Goal: Information Seeking & Learning: Learn about a topic

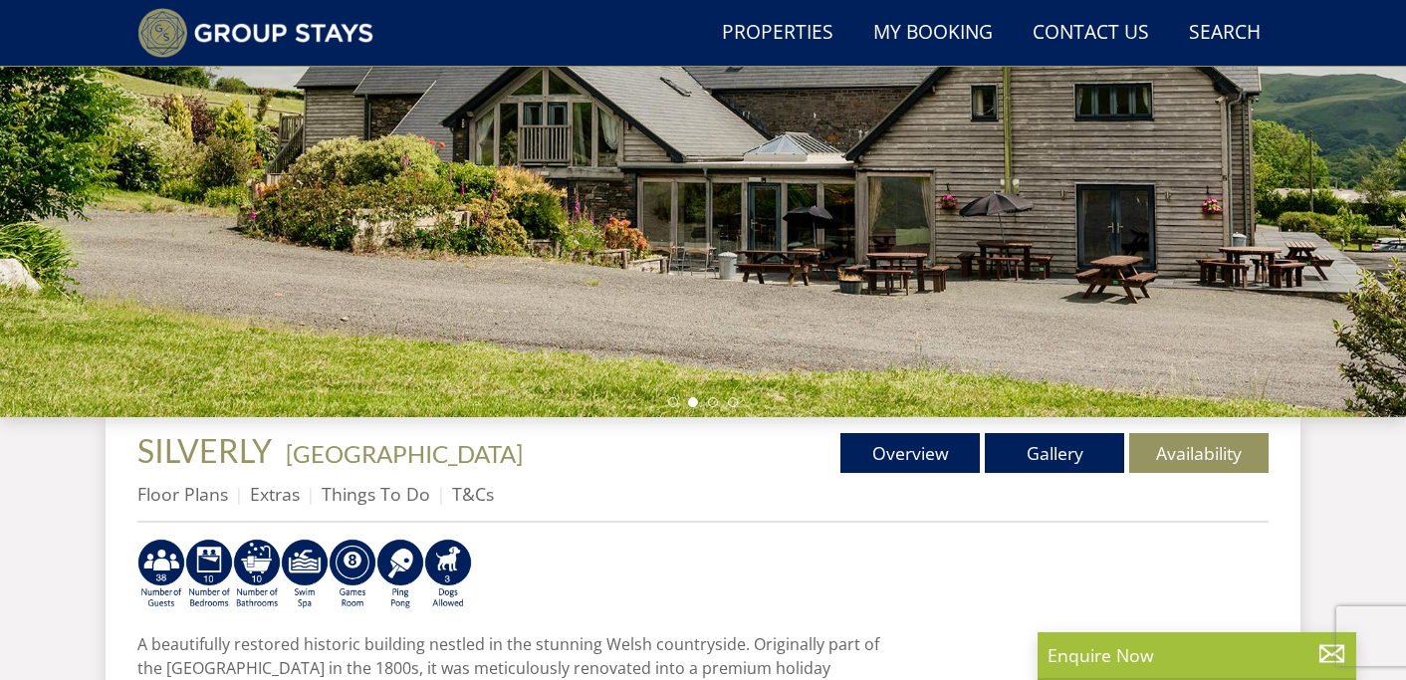
scroll to position [391, 0]
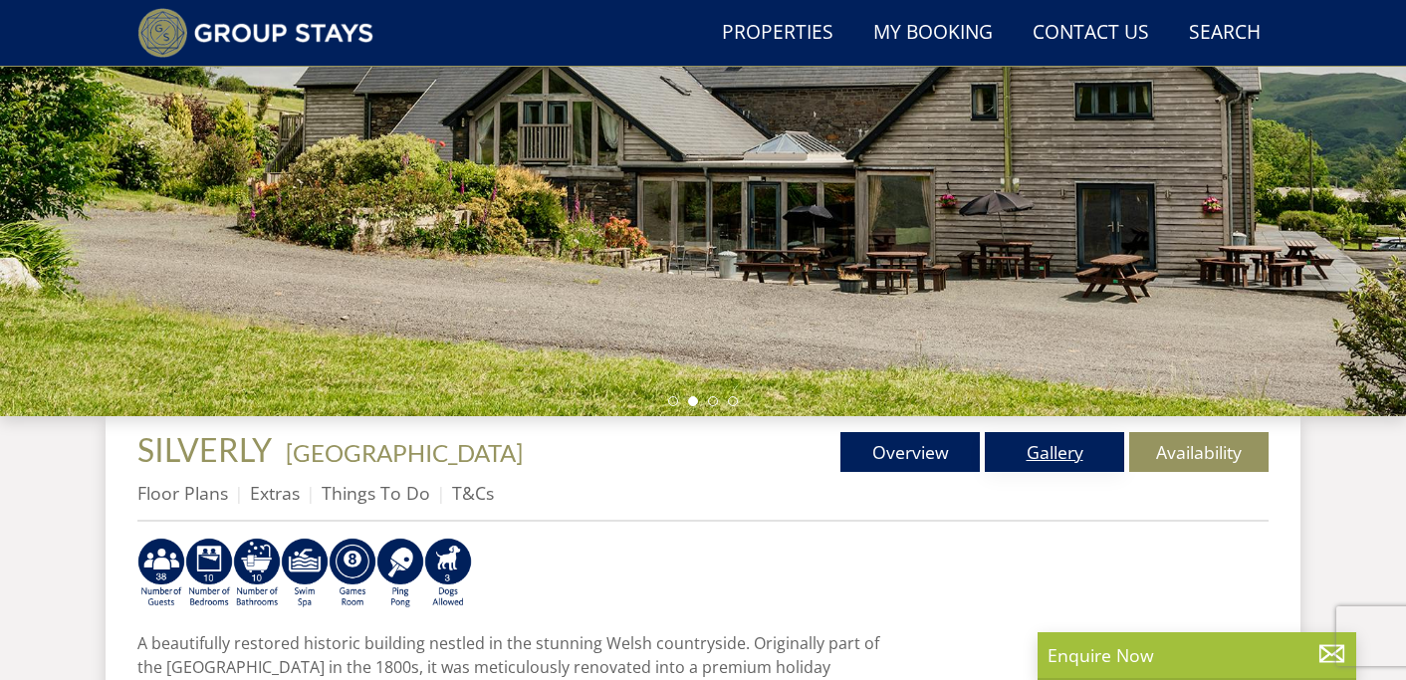
click at [1110, 462] on link "Gallery" at bounding box center [1054, 452] width 139 height 40
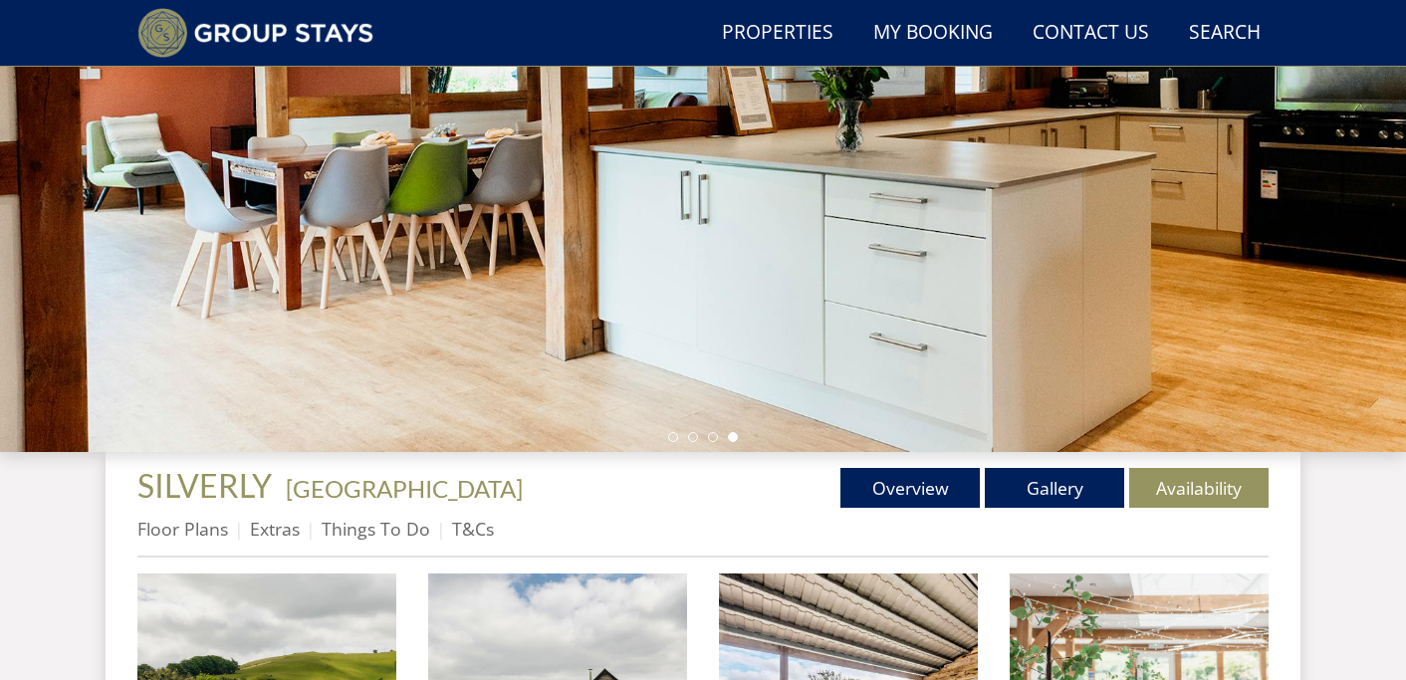
scroll to position [356, 0]
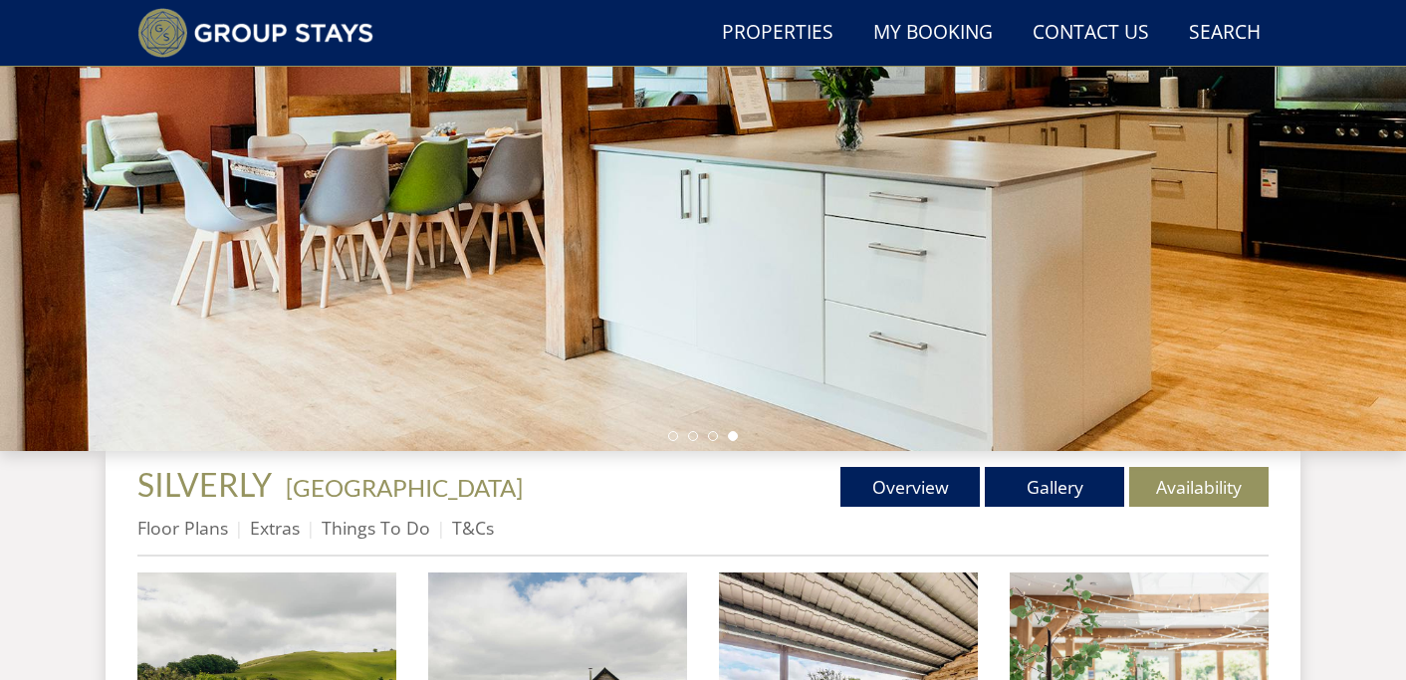
click at [909, 512] on ul "Floor Plans Extras Things To Do T&Cs" at bounding box center [702, 533] width 1131 height 45
click at [887, 482] on link "Overview" at bounding box center [909, 487] width 139 height 40
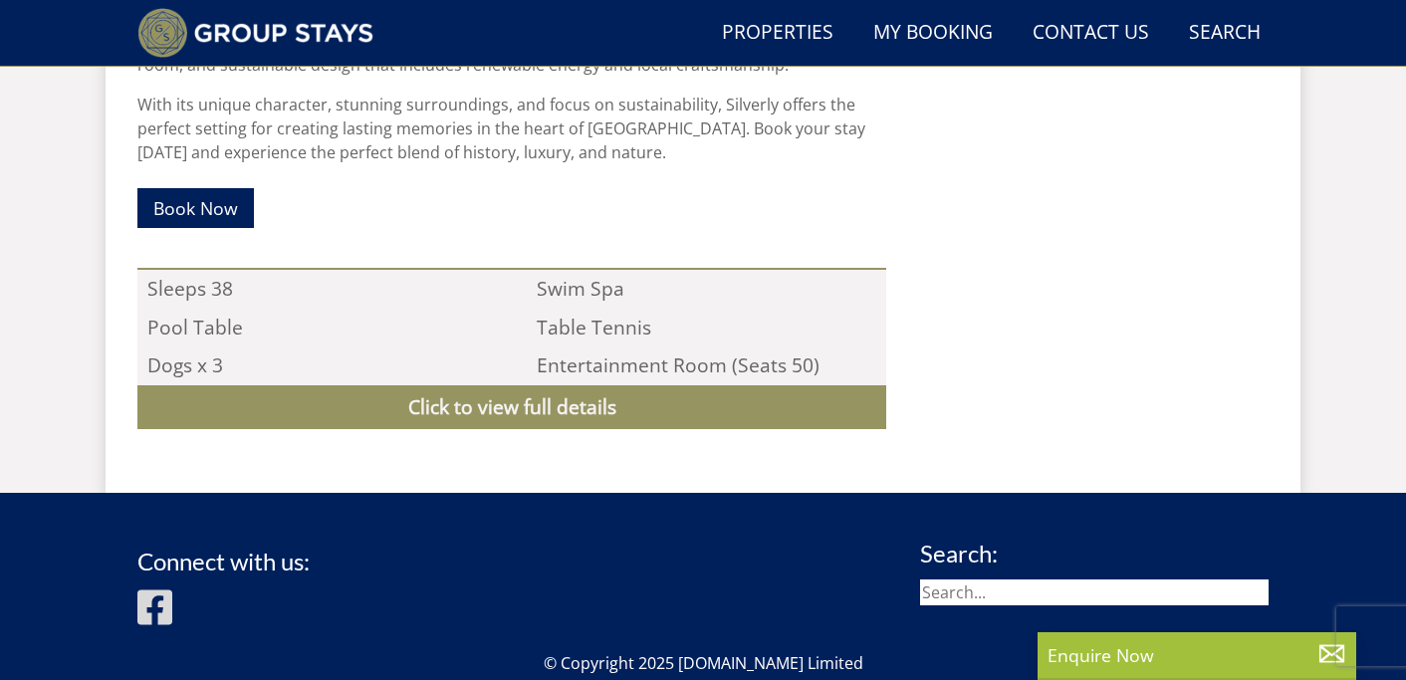
scroll to position [1187, 0]
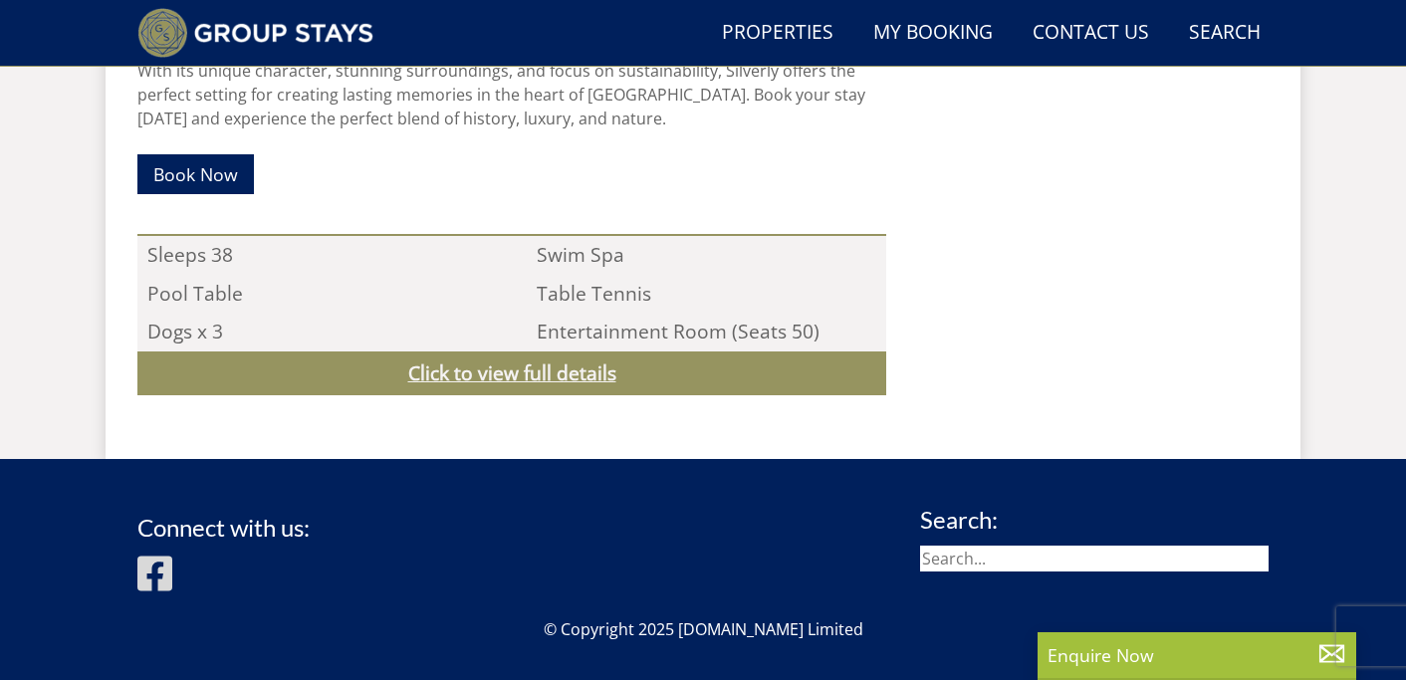
click at [552, 382] on link "Click to view full details" at bounding box center [511, 373] width 749 height 45
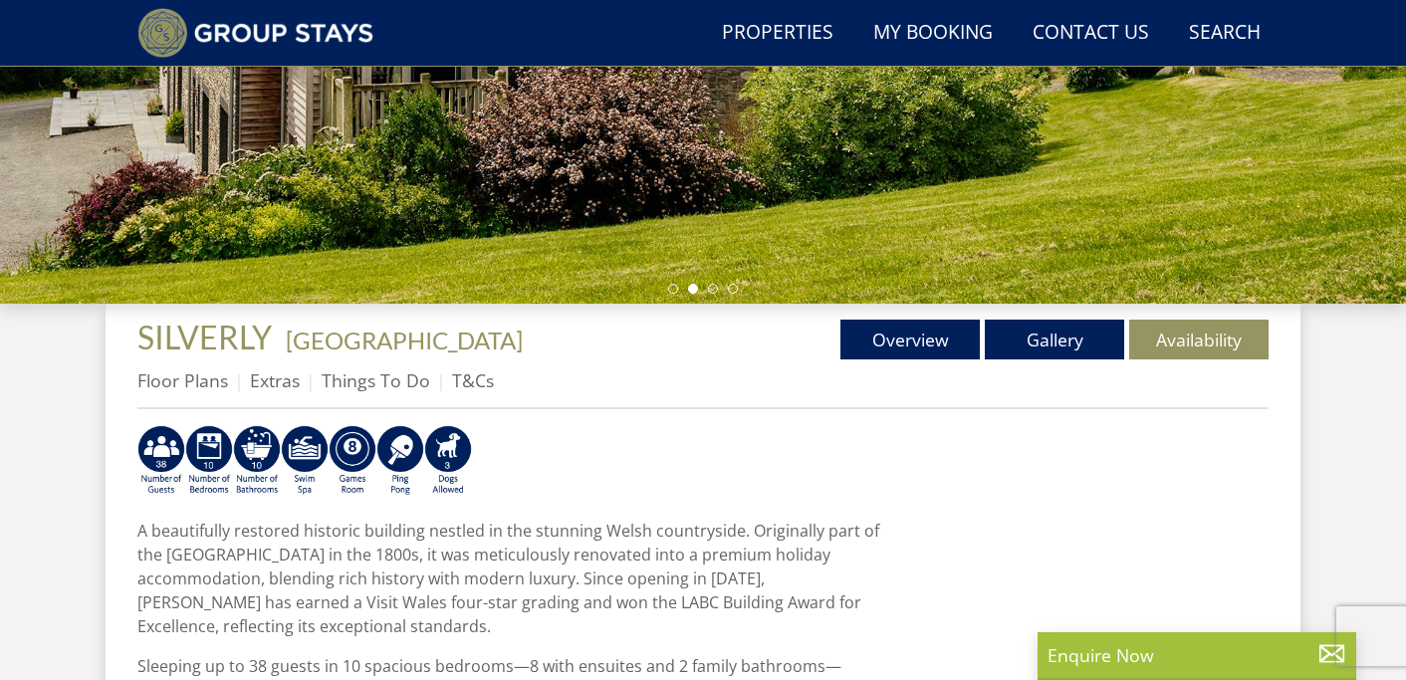
scroll to position [505, 0]
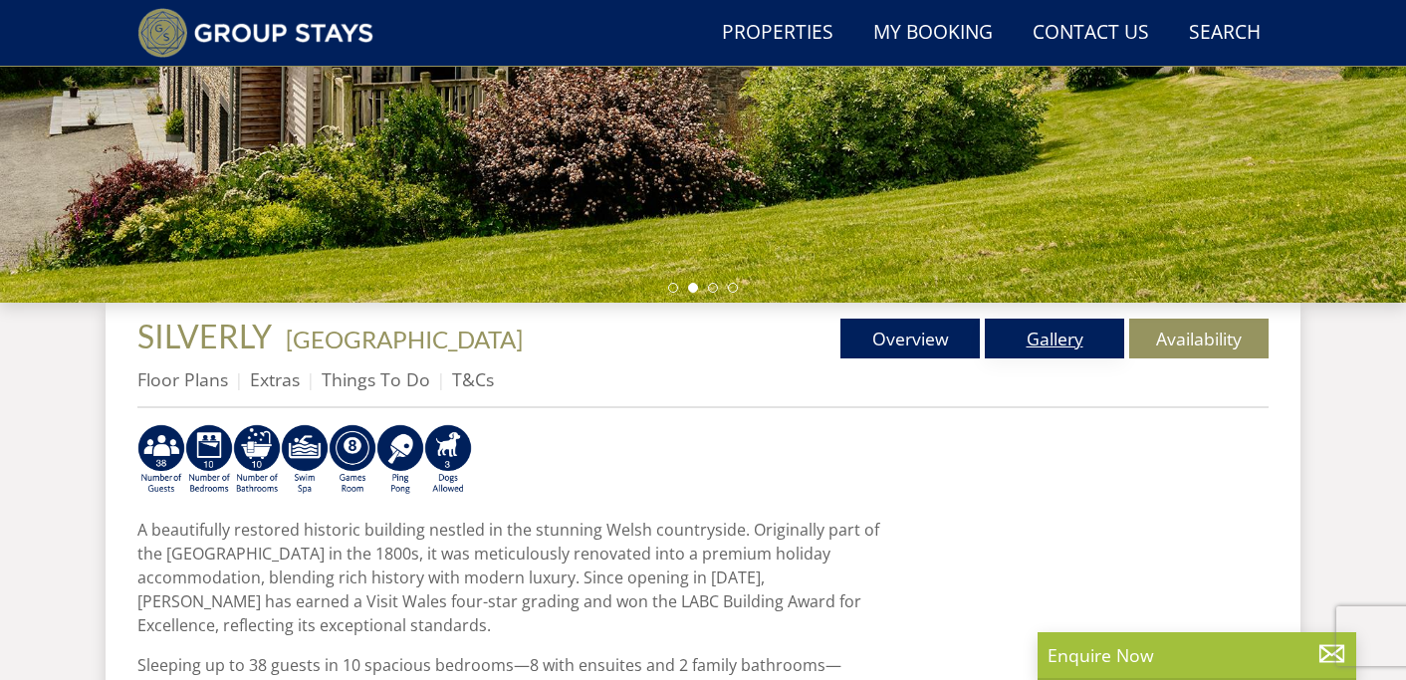
click at [1076, 337] on link "Gallery" at bounding box center [1054, 339] width 139 height 40
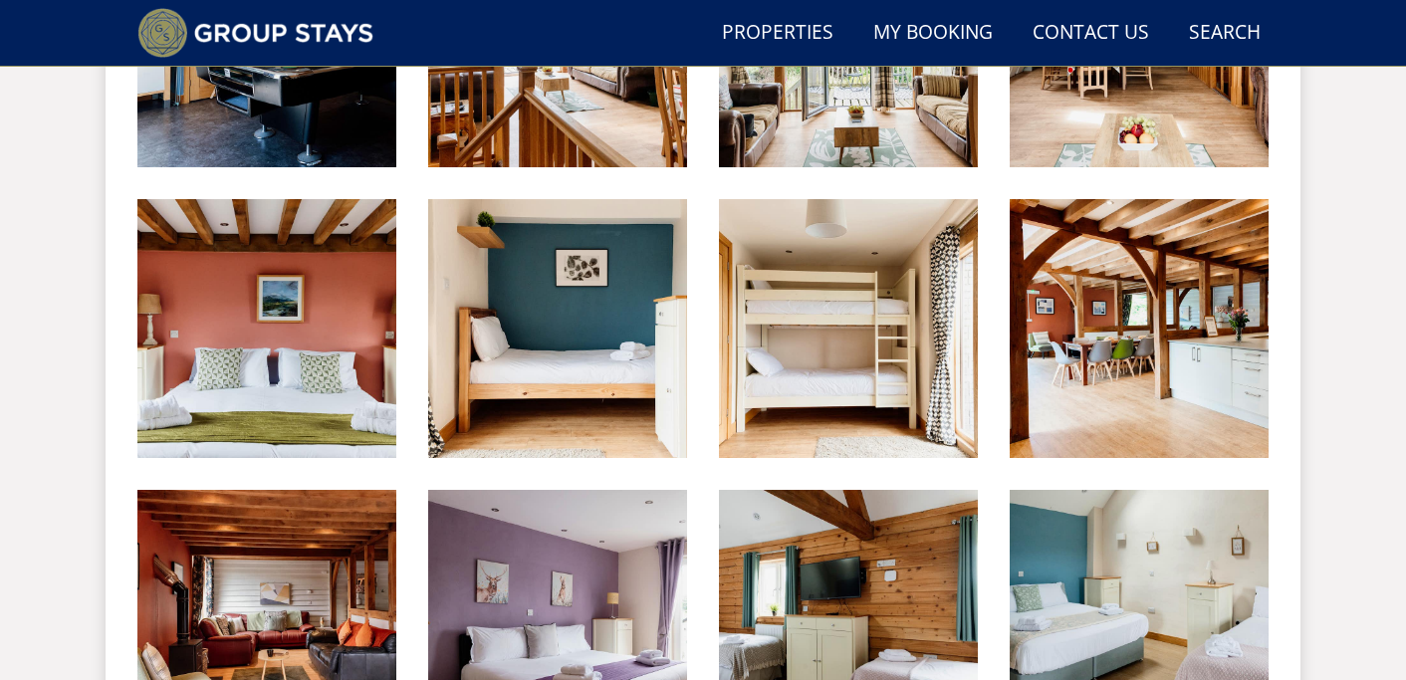
scroll to position [1798, 0]
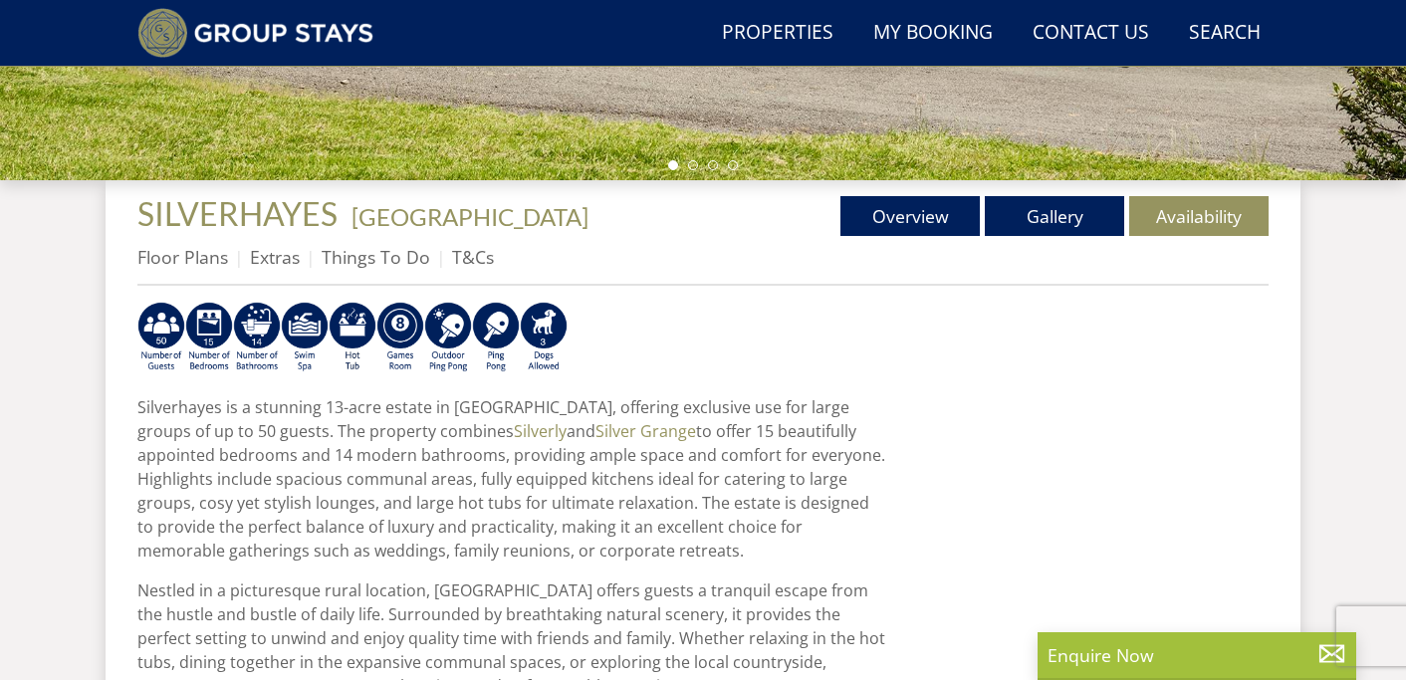
scroll to position [629, 0]
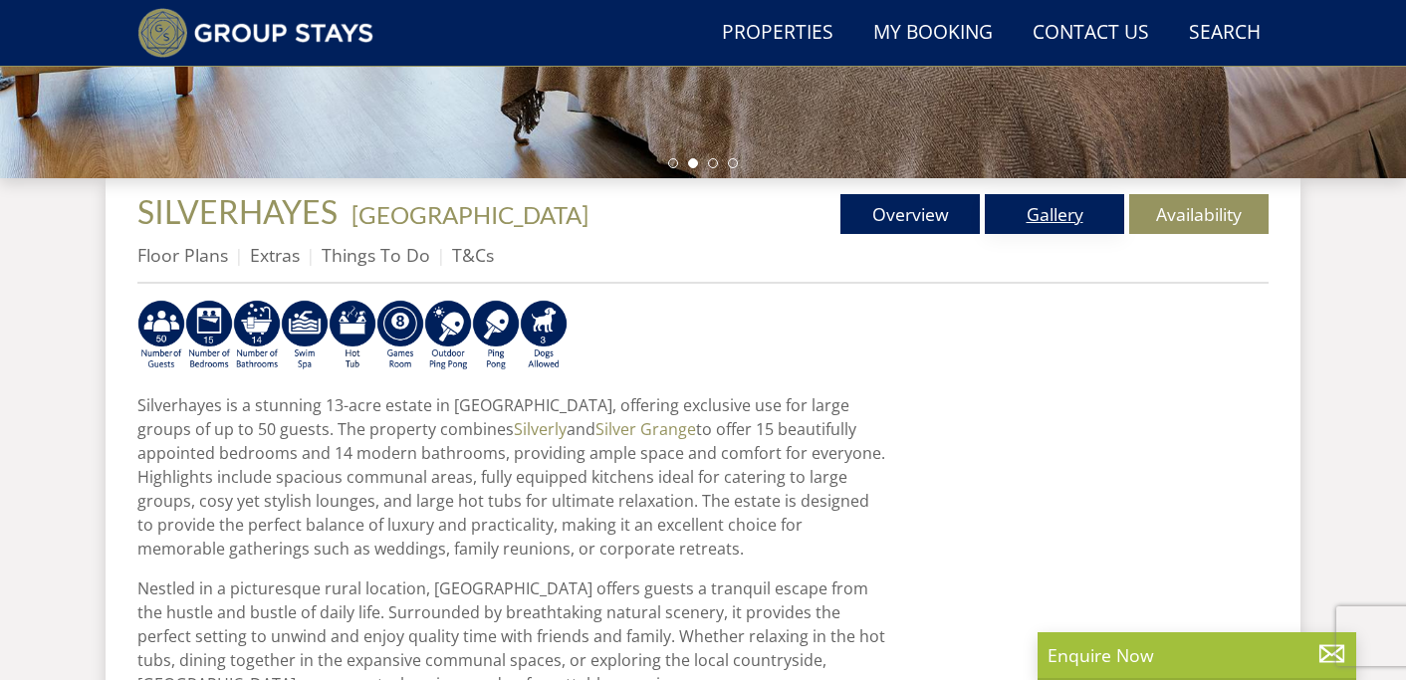
click at [1033, 210] on link "Gallery" at bounding box center [1054, 214] width 139 height 40
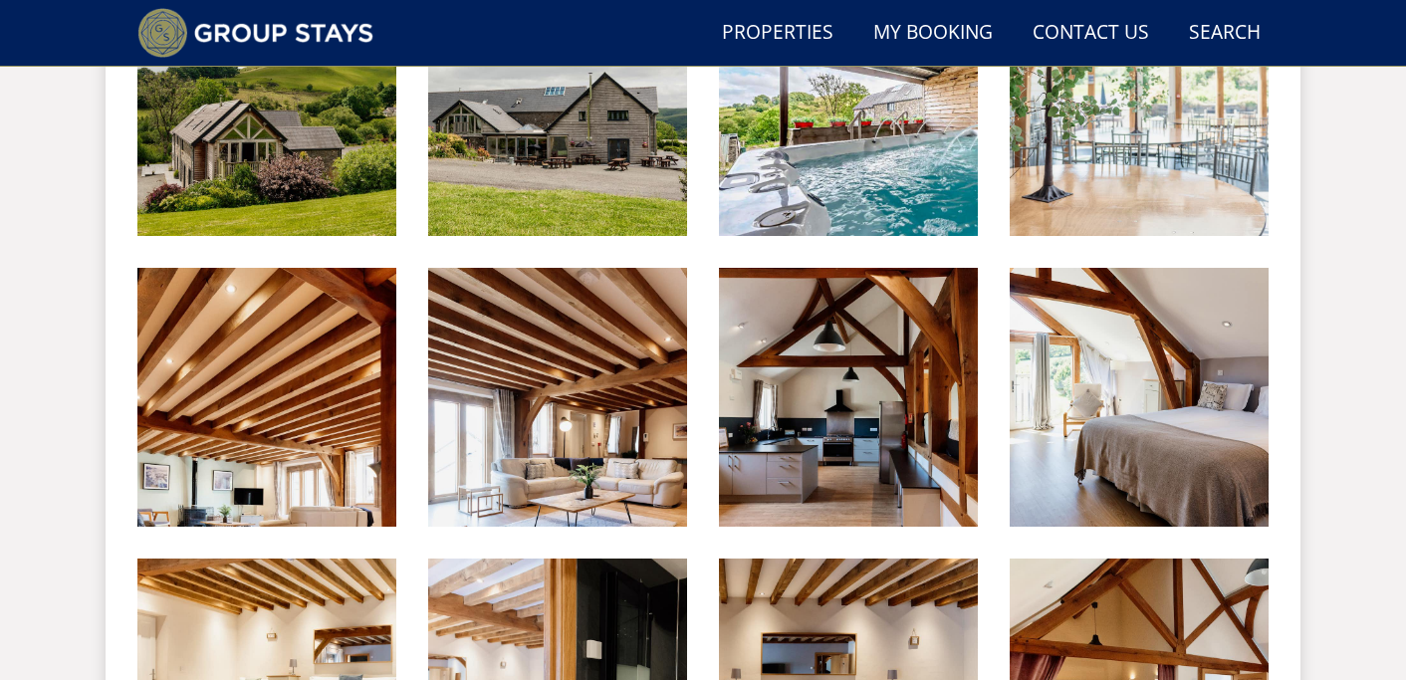
scroll to position [954, 0]
